Goal: Check status: Check status

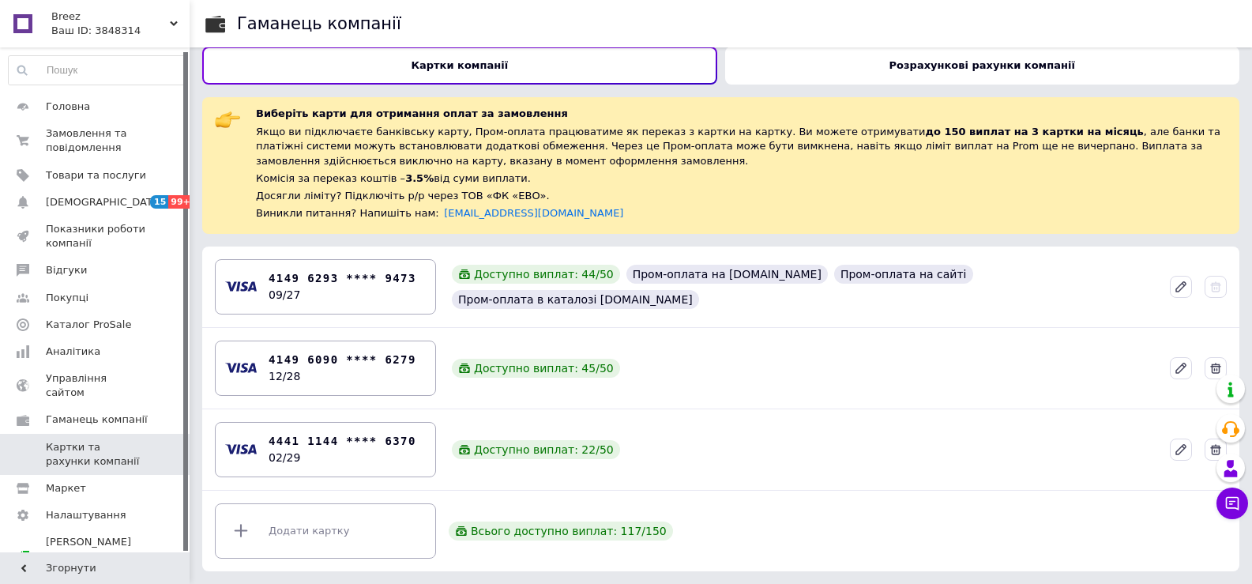
scroll to position [4, 0]
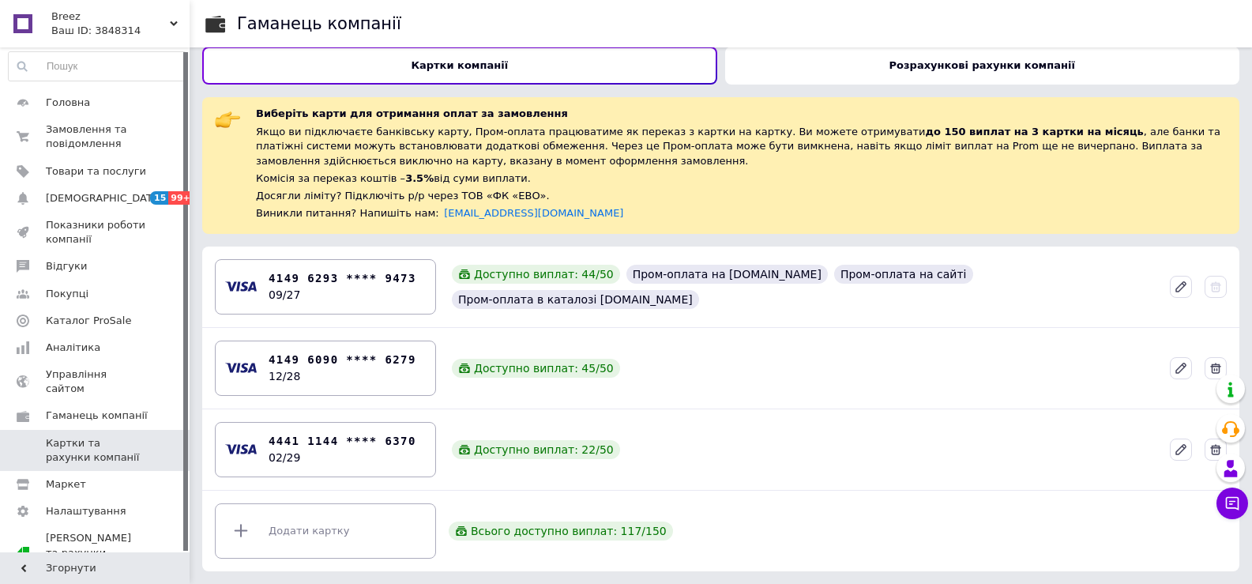
drag, startPoint x: 0, startPoint y: 0, endPoint x: 571, endPoint y: 235, distance: 617.2
click at [571, 235] on div "Гаманець компанії Картки компанії Розрахункові рахунки компанії Виберіть карти …" at bounding box center [721, 285] width 1062 height 597
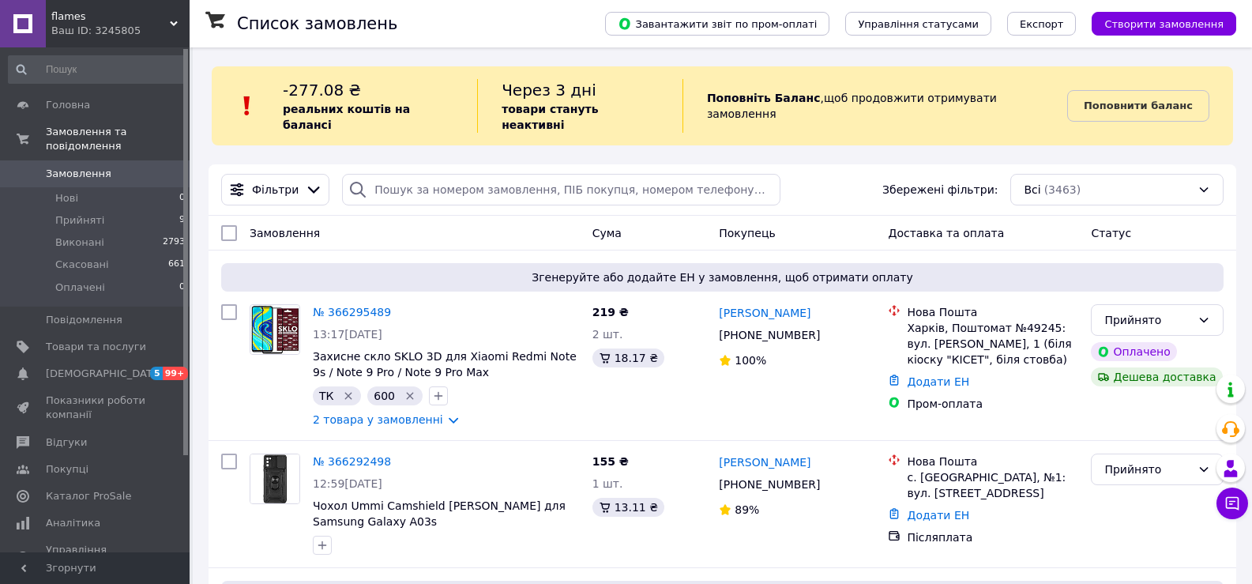
click at [92, 213] on span "Прийняті" at bounding box center [79, 220] width 49 height 14
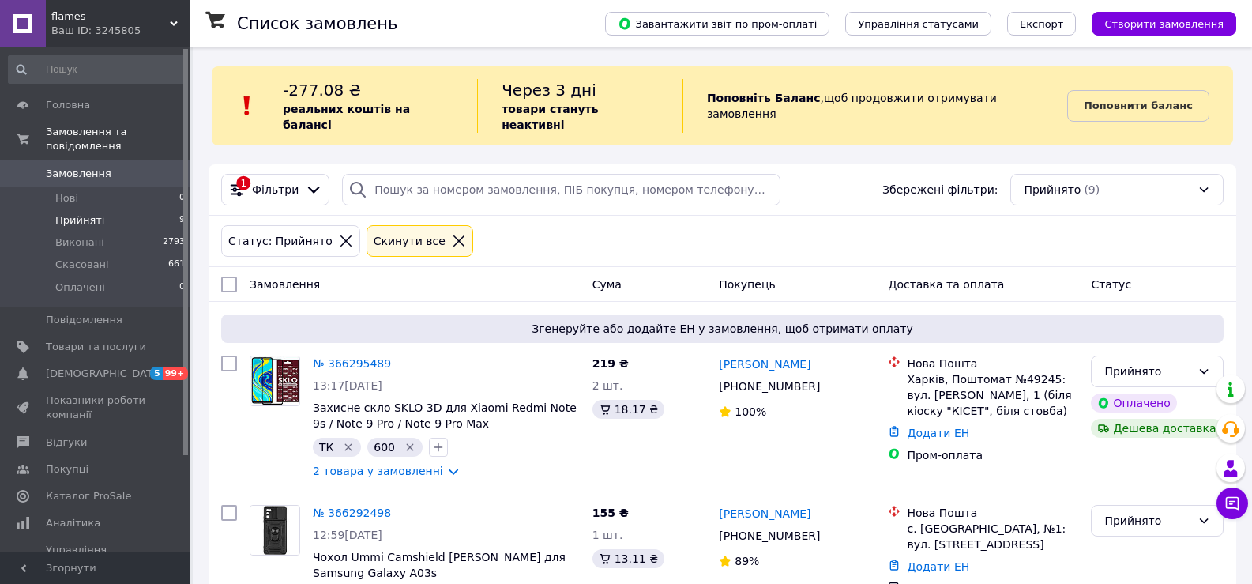
click at [74, 213] on span "Прийняті" at bounding box center [79, 220] width 49 height 14
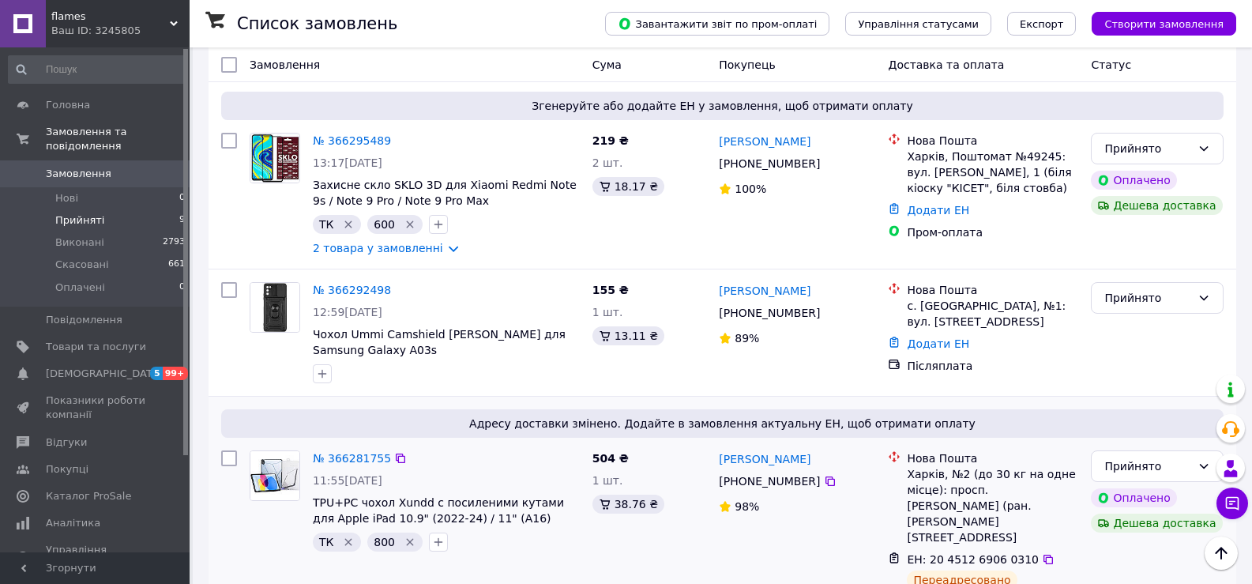
scroll to position [183, 0]
